Goal: Find specific page/section: Find specific page/section

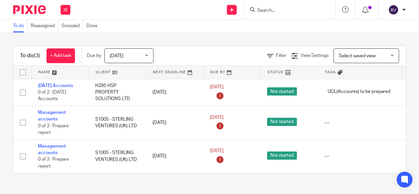
scroll to position [3, 0]
click at [277, 9] on input "Search" at bounding box center [286, 11] width 59 height 6
paste input "BASRAN LIMITED"
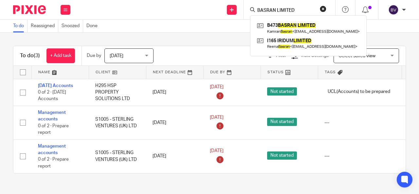
type input "BASRAN LIMITED"
click button "submit" at bounding box center [0, 0] width 0 height 0
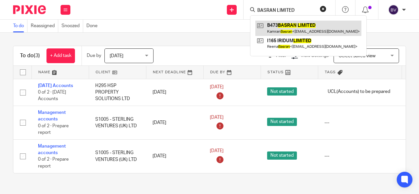
click at [282, 26] on link at bounding box center [309, 28] width 106 height 15
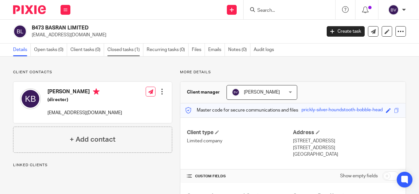
click at [115, 49] on link "Closed tasks (1)" at bounding box center [125, 50] width 36 height 13
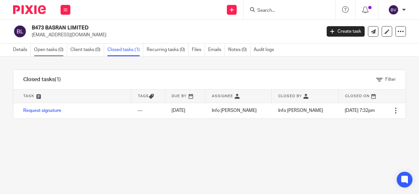
click at [52, 47] on link "Open tasks (0)" at bounding box center [50, 50] width 33 height 13
